Goal: Task Accomplishment & Management: Manage account settings

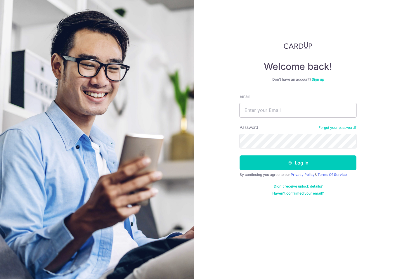
click at [282, 111] on input "Email" at bounding box center [297, 110] width 117 height 15
type input "[EMAIL_ADDRESS][DOMAIN_NAME]"
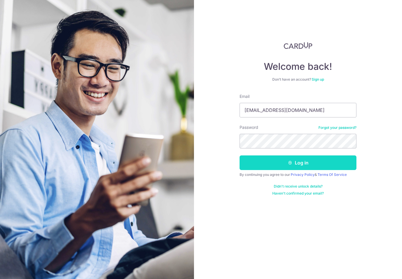
click at [280, 165] on button "Log in" at bounding box center [297, 162] width 117 height 15
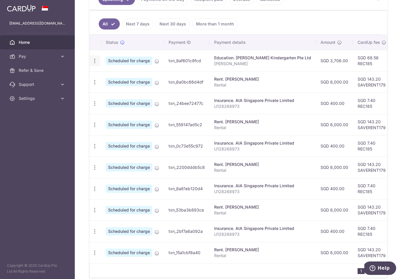
click at [93, 61] on icon "button" at bounding box center [95, 61] width 6 height 6
click at [135, 91] on span "Cancel payment" at bounding box center [125, 91] width 39 height 7
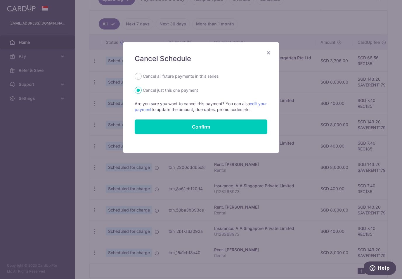
click at [269, 55] on icon "Close" at bounding box center [268, 52] width 7 height 7
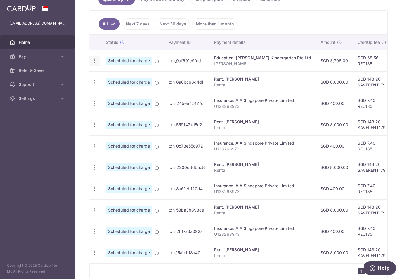
click at [97, 58] on icon "button" at bounding box center [95, 61] width 6 height 6
click at [126, 95] on link "Cancel payment" at bounding box center [120, 91] width 61 height 15
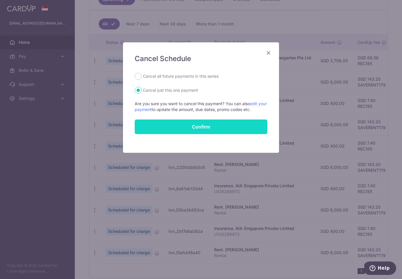
click at [203, 128] on button "Confirm" at bounding box center [201, 126] width 133 height 15
